Goal: Check status: Check status

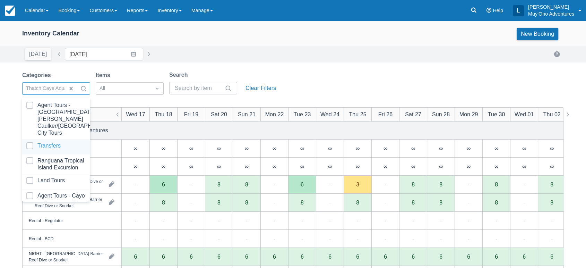
scroll to position [69, 0]
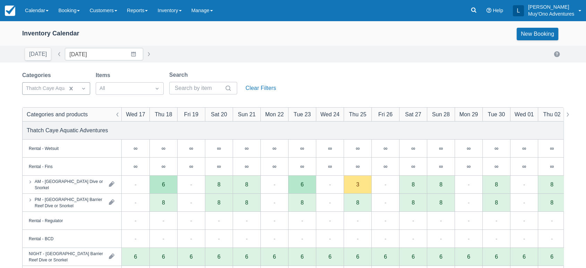
click at [255, 58] on div "Today Date 09/17/25 Navigate forward to interact with the calendar and select a…" at bounding box center [293, 54] width 542 height 12
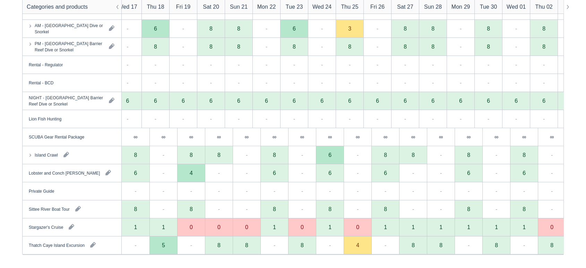
scroll to position [0, 0]
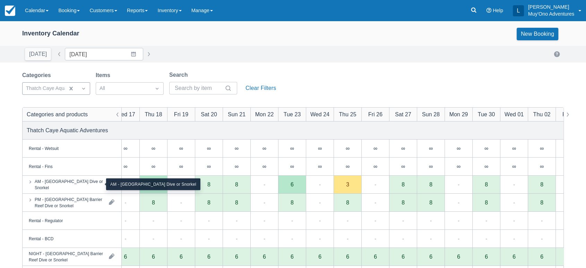
click at [84, 185] on div "AM - [GEOGRAPHIC_DATA] Dive or Snorkel" at bounding box center [69, 184] width 69 height 12
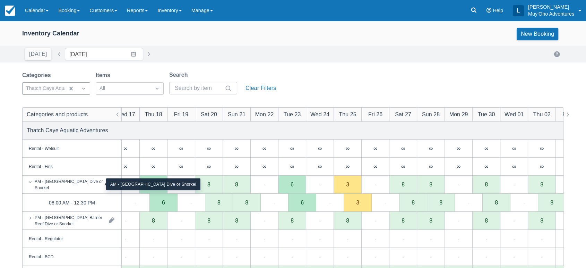
click at [61, 184] on div "AM - [GEOGRAPHIC_DATA] Dive or Snorkel" at bounding box center [69, 184] width 69 height 12
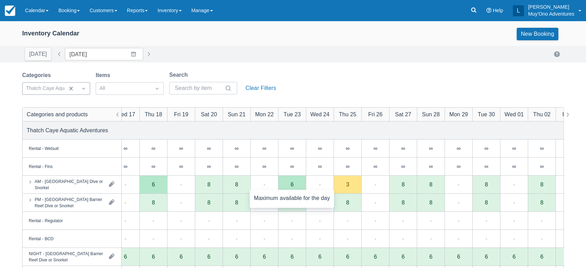
click at [295, 183] on div "6" at bounding box center [292, 184] width 28 height 18
